Goal: Information Seeking & Learning: Learn about a topic

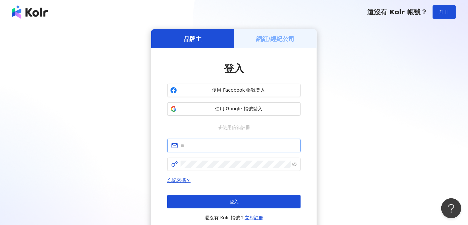
click at [191, 145] on input "text" at bounding box center [239, 145] width 116 height 7
type input "**********"
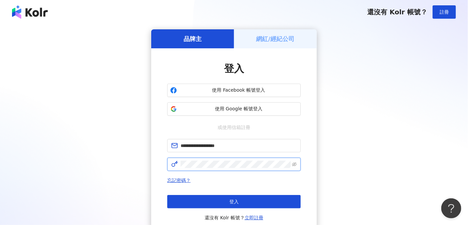
click button "登入" at bounding box center [234, 201] width 134 height 13
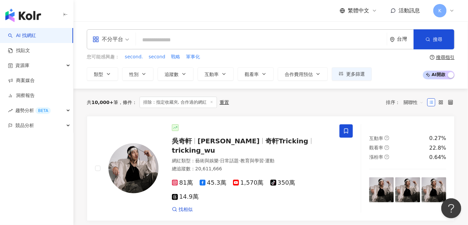
click at [150, 41] on input "search" at bounding box center [262, 40] width 246 height 13
click at [107, 69] on button "類型" at bounding box center [102, 73] width 31 height 13
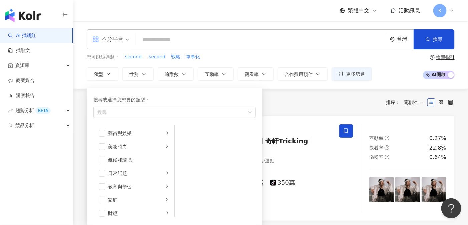
click at [121, 36] on div "不分平台" at bounding box center [107, 39] width 31 height 11
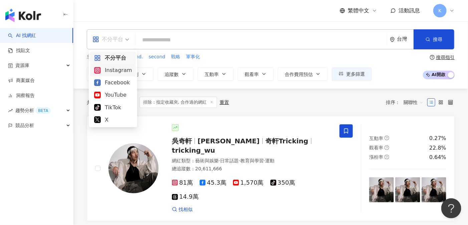
click at [108, 71] on div "Instagram" at bounding box center [113, 70] width 38 height 8
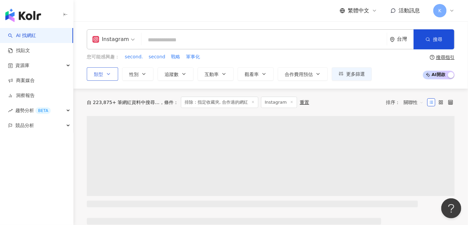
click at [112, 70] on button "類型" at bounding box center [102, 73] width 31 height 13
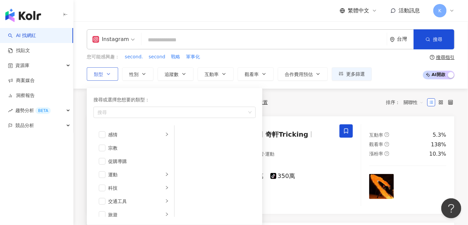
scroll to position [231, 0]
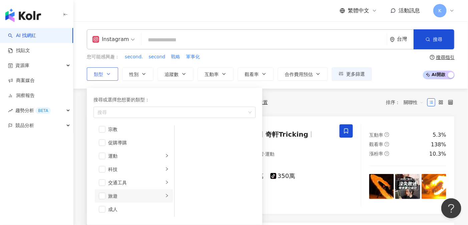
click at [132, 197] on div "旅遊" at bounding box center [135, 196] width 55 height 7
click at [101, 196] on span "button" at bounding box center [102, 196] width 7 height 7
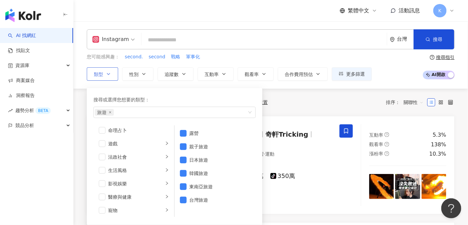
scroll to position [133, 0]
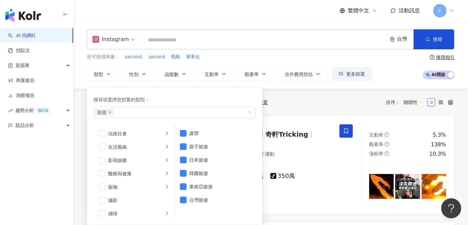
click at [289, 97] on div "共 10,000+ 筆 條件 ： 排除：指定收藏夾, 合作過的網紅 Instagram 重置 排序： 關聯性" at bounding box center [271, 102] width 368 height 11
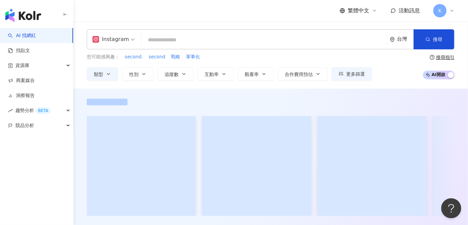
click at [161, 36] on input "search" at bounding box center [264, 40] width 240 height 13
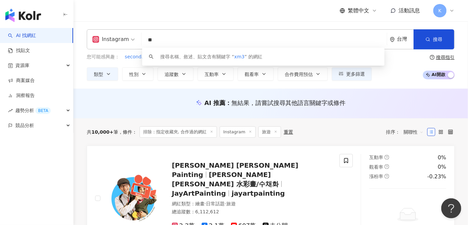
type input "*"
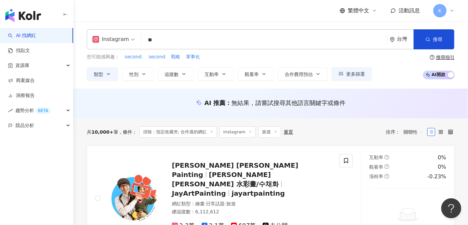
type input "*"
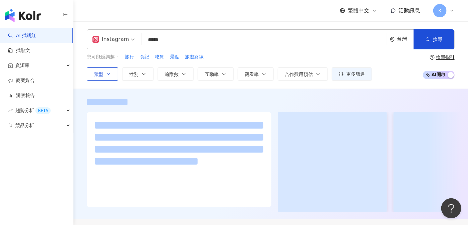
click at [106, 72] on icon "button" at bounding box center [108, 73] width 5 height 5
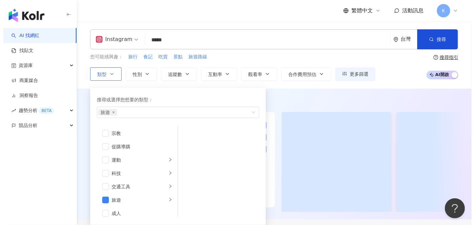
scroll to position [231, 0]
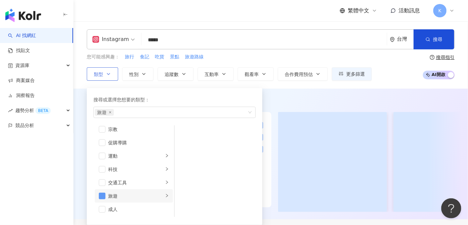
click at [103, 196] on span "button" at bounding box center [102, 196] width 7 height 7
click at [396, 62] on div "您可能感興趣： 旅行 食記 吃貨 景點 旅遊路線 類型 搜尋或選擇您想要的類型： 搜尋 藝術與娛樂 美妝時尚 氣候和環境 日常話題 教育與學習 家庭 財經 美…" at bounding box center [271, 66] width 368 height 27
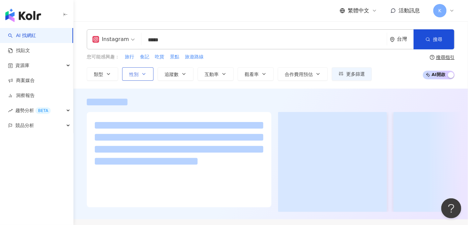
click at [144, 72] on icon "button" at bounding box center [143, 73] width 5 height 5
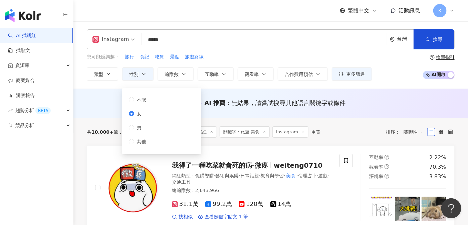
click at [398, 72] on div "您可能感興趣： 旅行 食記 吃貨 景點 旅遊路線 類型 性別 追蹤數 互動率 觀看率 合作費用預估 更多篩選 不限 女 男 其他 搜尋指引 AI 開啟 AI …" at bounding box center [271, 66] width 368 height 27
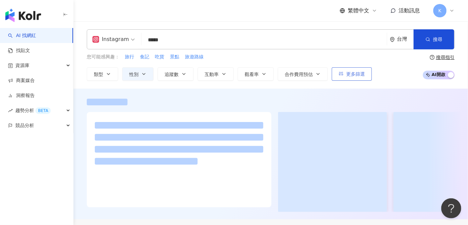
click at [349, 73] on span "更多篩選" at bounding box center [355, 73] width 19 height 5
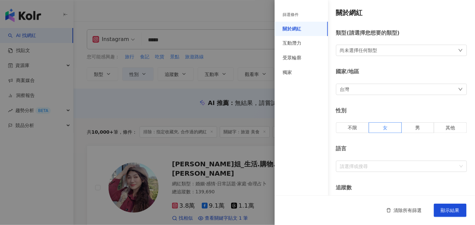
click at [458, 51] on icon "down" at bounding box center [460, 50] width 5 height 5
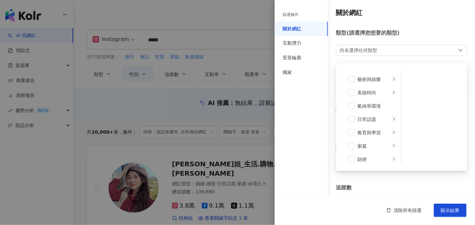
click at [458, 51] on icon "down" at bounding box center [460, 50] width 5 height 5
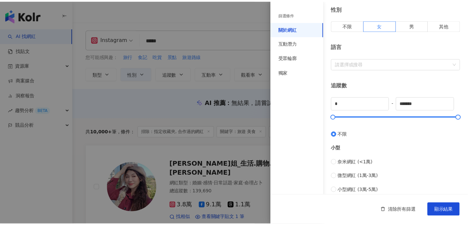
scroll to position [100, 0]
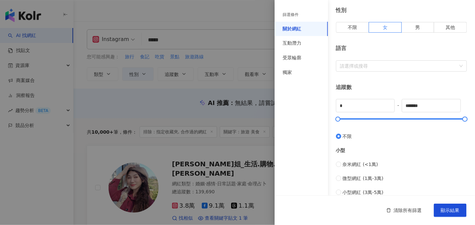
click at [98, 158] on div at bounding box center [237, 112] width 475 height 225
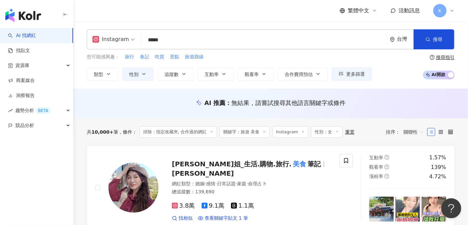
click at [182, 35] on input "*****" at bounding box center [264, 40] width 240 height 13
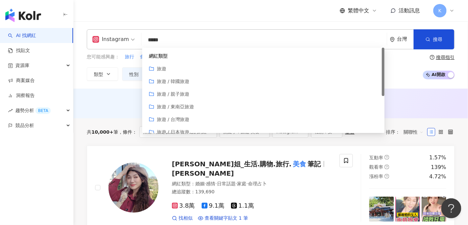
click at [97, 106] on div "AI 推薦 ： 無結果，請嘗試搜尋其他語言關鍵字或條件" at bounding box center [271, 103] width 368 height 8
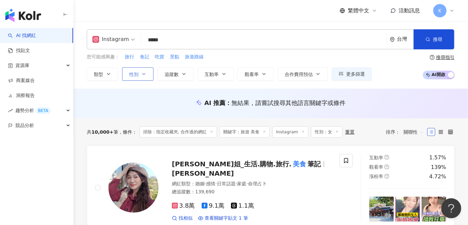
click at [143, 73] on icon "button" at bounding box center [144, 73] width 3 height 1
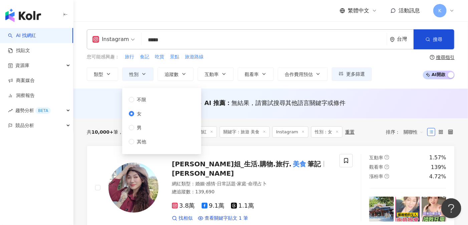
click at [382, 65] on div "您可能感興趣： 旅行 食記 吃貨 景點 旅遊路線 類型 性別 追蹤數 互動率 觀看率 合作費用預估 更多篩選 篩選條件 關於網紅 互動潛力 受眾輪廓 獨家 關…" at bounding box center [271, 66] width 368 height 27
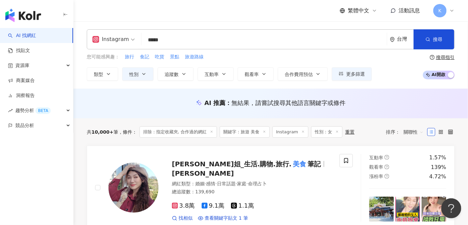
click at [187, 37] on input "*****" at bounding box center [264, 40] width 240 height 13
click at [107, 152] on link "小淇姐_生活.購物.旅行. 美食 筆記 葉淇淇 網紅類型 ： 婚姻 · 感情 · 日常話題 · 家庭 · 命理占卜 總追蹤數 ： 139,690 3.8萬 9…" at bounding box center [271, 188] width 368 height 84
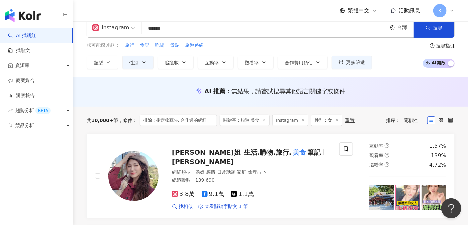
scroll to position [0, 0]
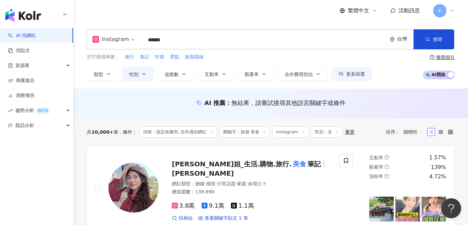
click at [177, 38] on input "*****" at bounding box center [264, 40] width 240 height 13
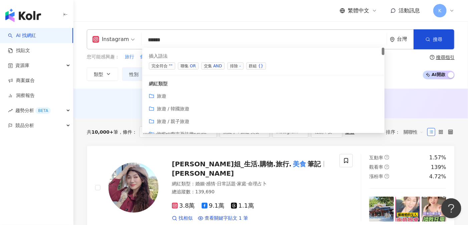
click at [177, 38] on input "*****" at bounding box center [264, 40] width 240 height 13
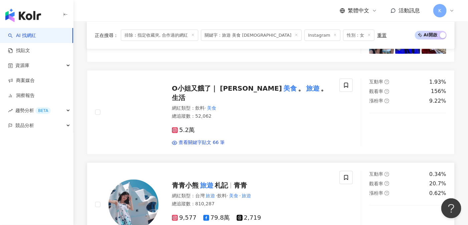
scroll to position [489, 0]
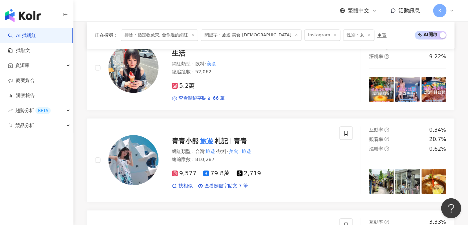
type input "**********"
click at [268, 83] on div "5.2萬" at bounding box center [252, 86] width 160 height 7
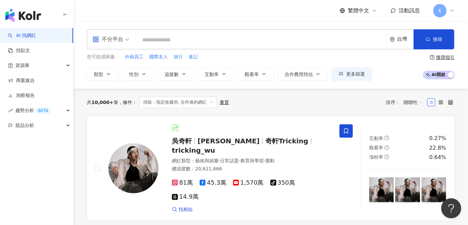
click at [151, 35] on input "search" at bounding box center [262, 40] width 246 height 13
type input "********"
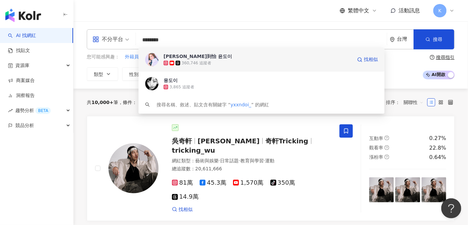
click at [179, 53] on div "[PERSON_NAME]到怡 윤도이" at bounding box center [198, 56] width 68 height 7
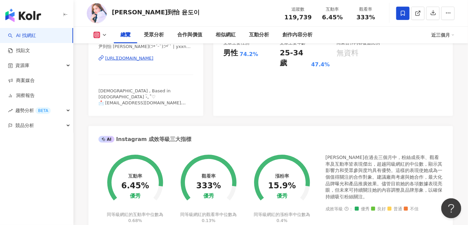
scroll to position [133, 0]
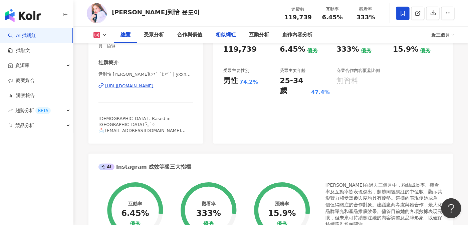
click at [227, 32] on div "相似網紅" at bounding box center [226, 35] width 20 height 8
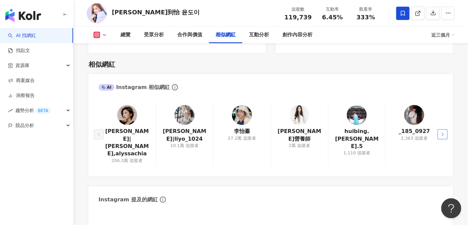
click at [444, 130] on button "button" at bounding box center [443, 135] width 10 height 10
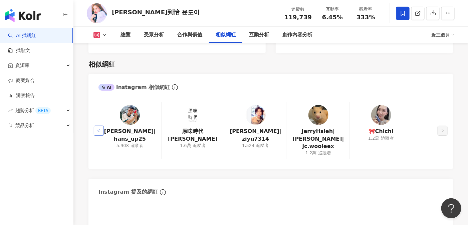
click at [100, 129] on icon "left" at bounding box center [99, 131] width 4 height 4
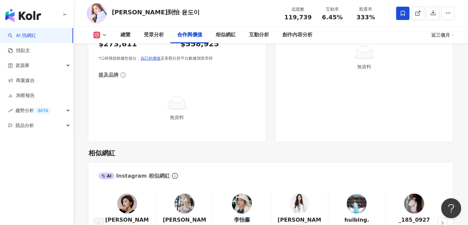
scroll to position [1045, 0]
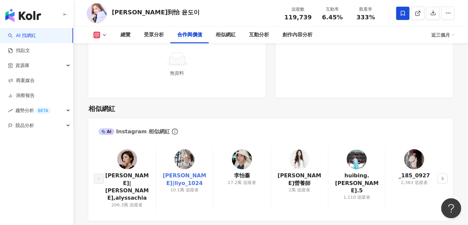
click at [190, 172] on link "[PERSON_NAME]|liyo_1024" at bounding box center [184, 179] width 46 height 15
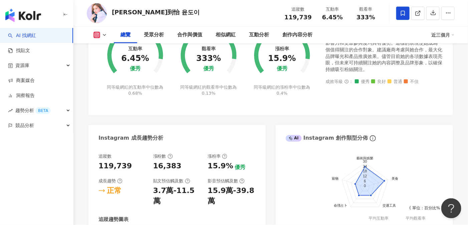
scroll to position [110, 0]
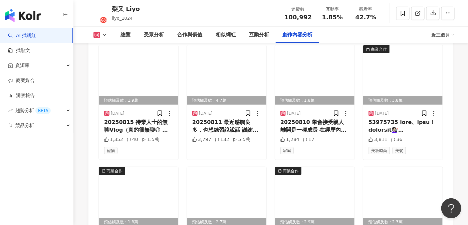
scroll to position [2136, 0]
